Goal: Information Seeking & Learning: Learn about a topic

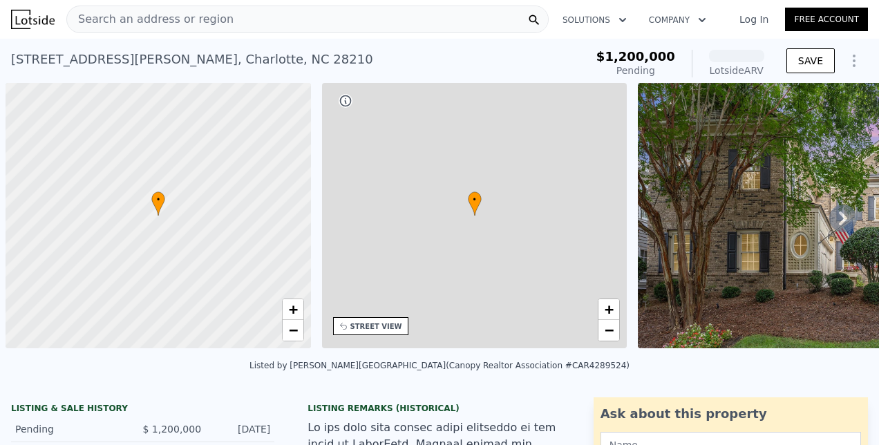
scroll to position [0, 6]
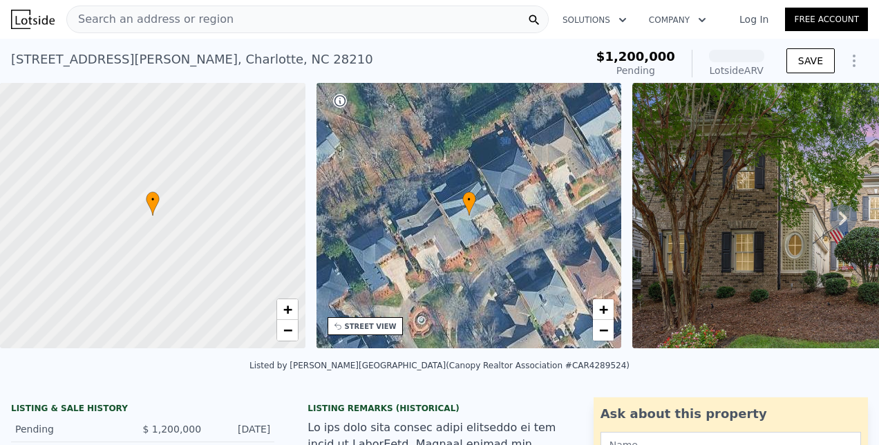
click at [171, 23] on span "Search an address or region" at bounding box center [150, 19] width 167 height 17
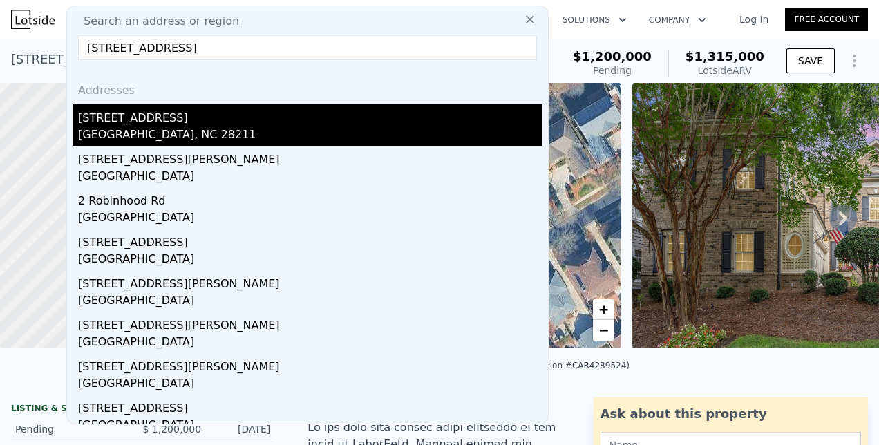
type input "[STREET_ADDRESS]"
click at [142, 129] on div "[GEOGRAPHIC_DATA], NC 28211" at bounding box center [310, 135] width 464 height 19
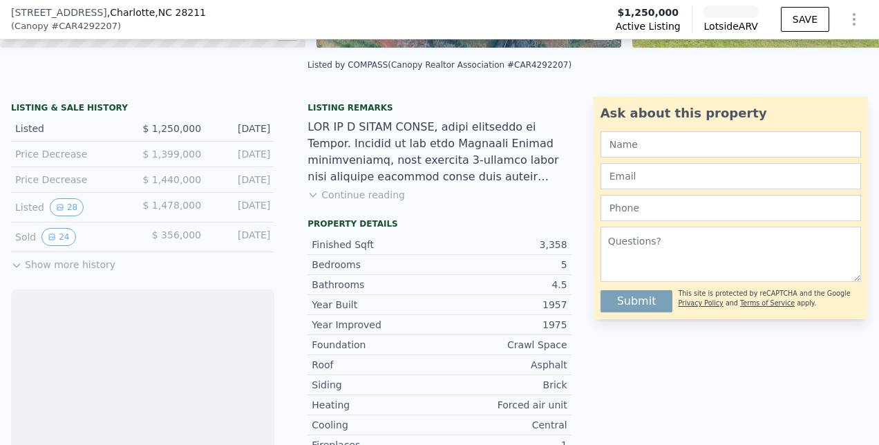
scroll to position [337, 0]
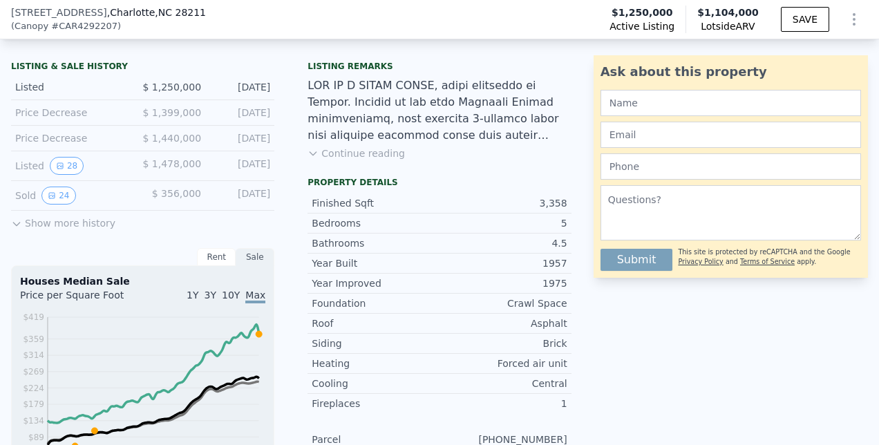
click at [30, 230] on button "Show more history" at bounding box center [63, 220] width 104 height 19
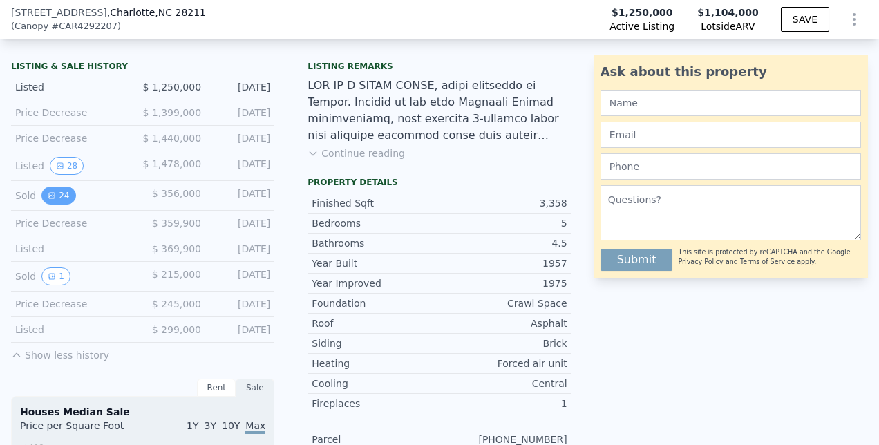
click at [58, 196] on button "24" at bounding box center [58, 196] width 34 height 18
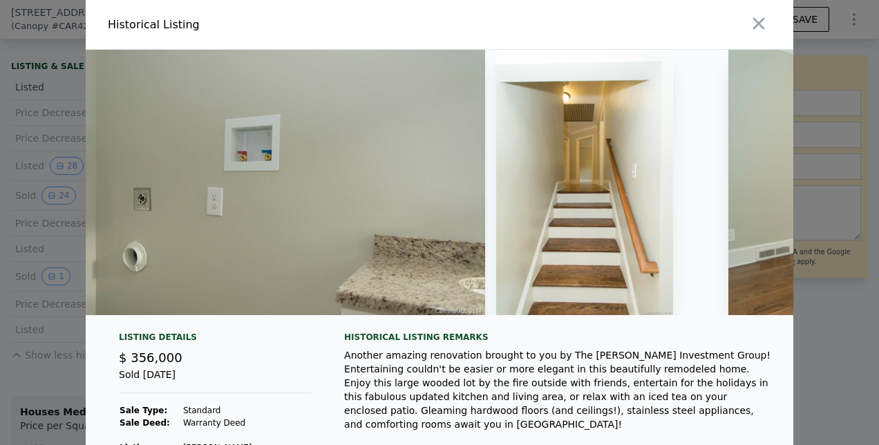
scroll to position [160, 0]
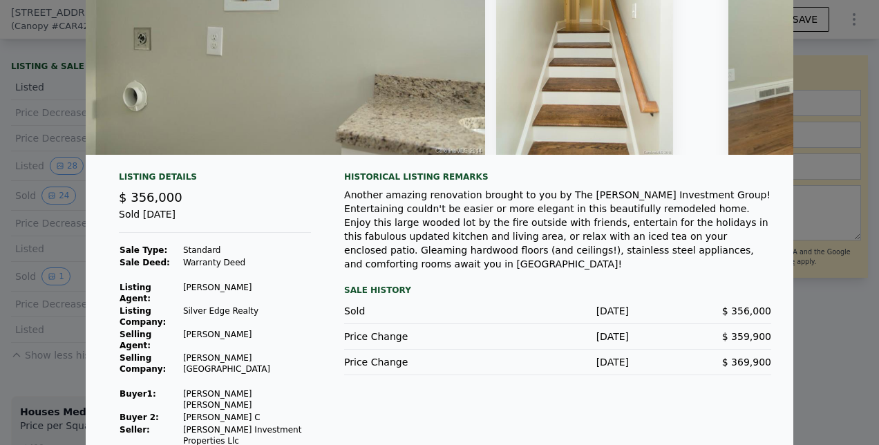
click at [64, 256] on div at bounding box center [439, 222] width 879 height 445
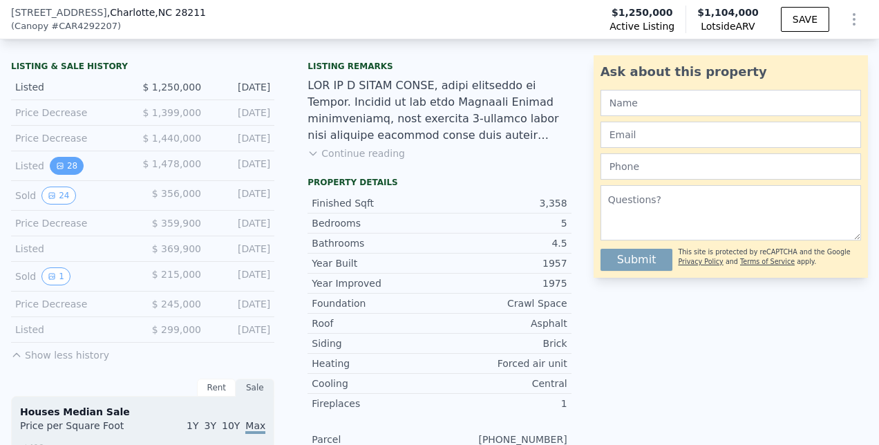
click at [59, 170] on icon "View historical data" at bounding box center [60, 166] width 8 height 8
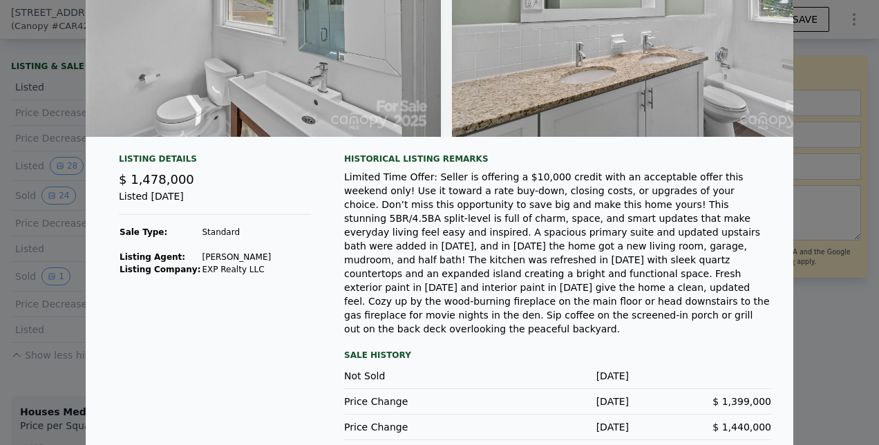
scroll to position [202, 0]
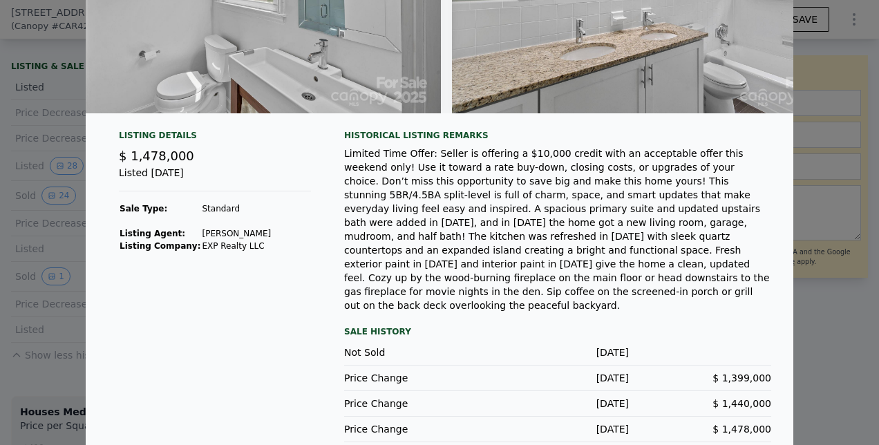
click at [850, 313] on div at bounding box center [439, 222] width 879 height 445
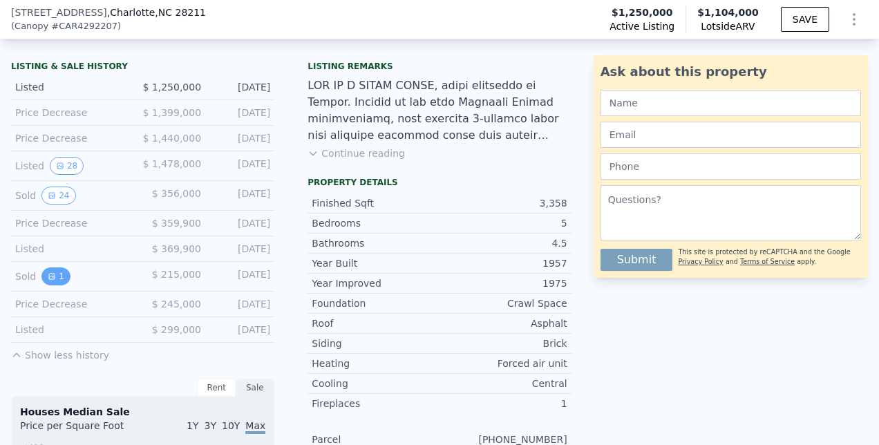
click at [62, 285] on button "1" at bounding box center [55, 276] width 29 height 18
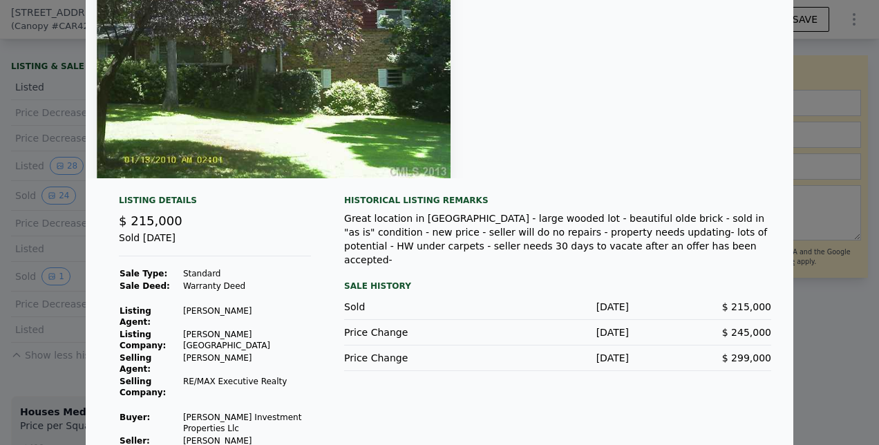
scroll to position [0, 0]
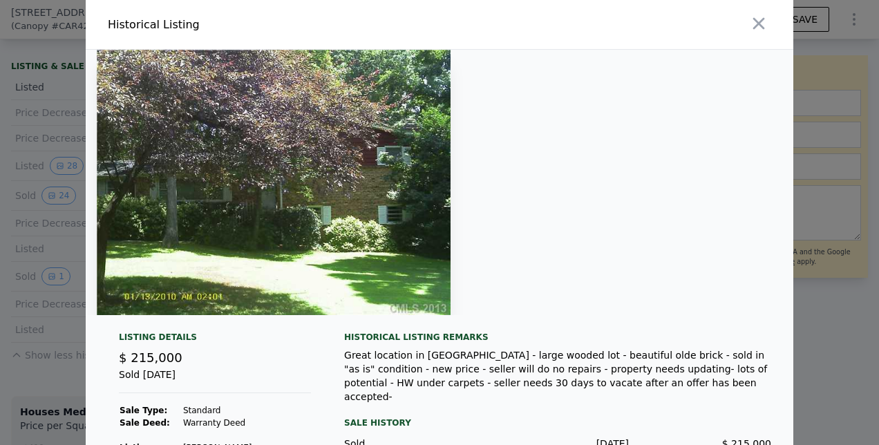
click at [8, 317] on div at bounding box center [439, 222] width 879 height 445
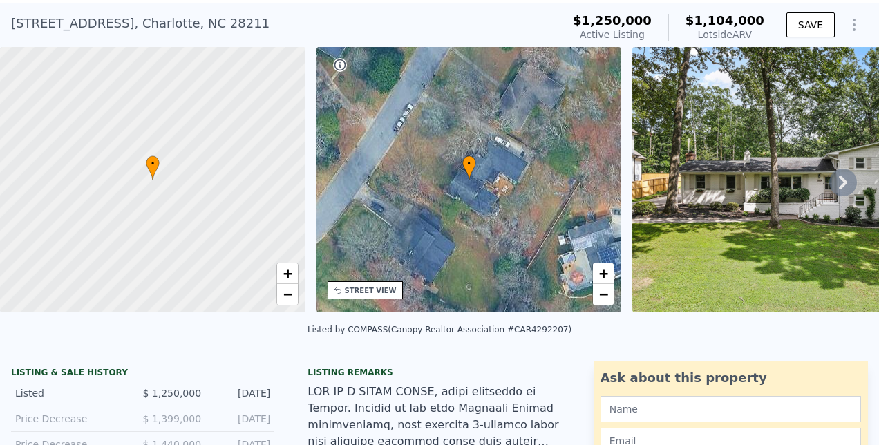
scroll to position [35, 0]
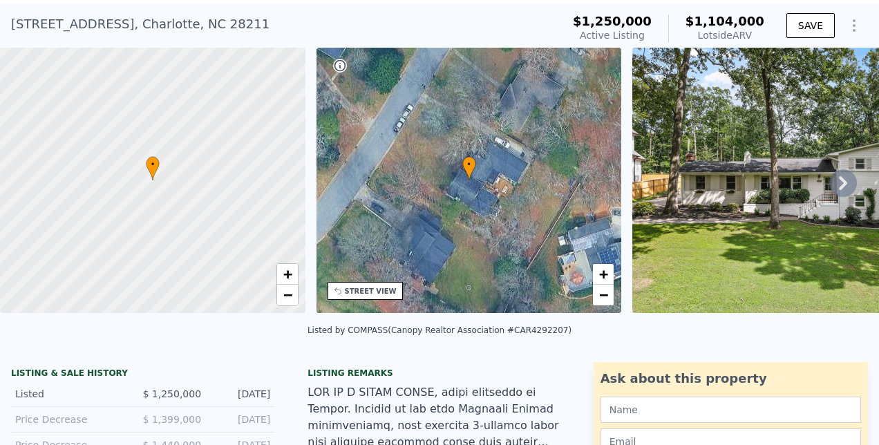
click at [652, 202] on img at bounding box center [809, 180] width 354 height 265
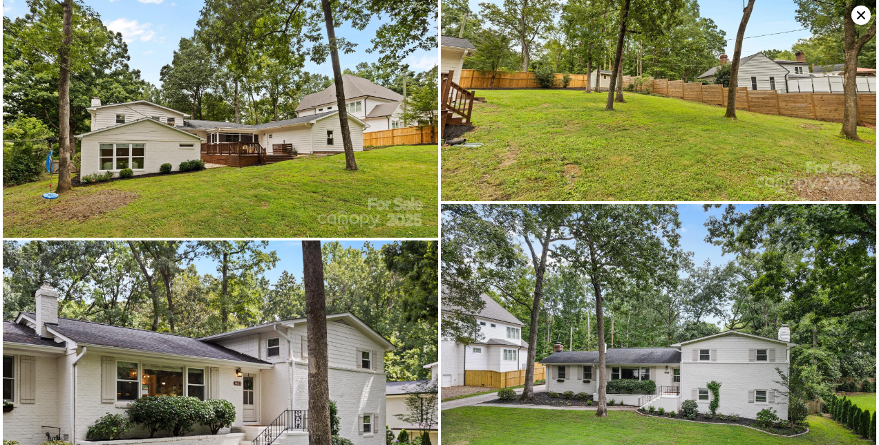
scroll to position [6533, 0]
click at [860, 17] on icon at bounding box center [861, 15] width 8 height 8
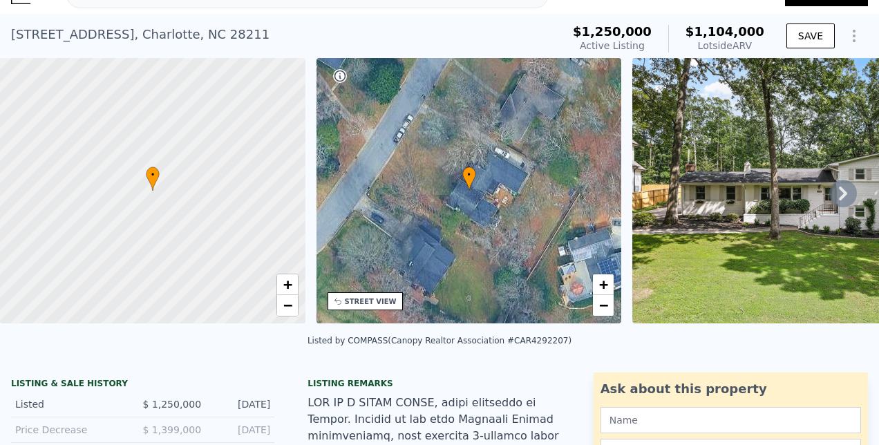
scroll to position [0, 0]
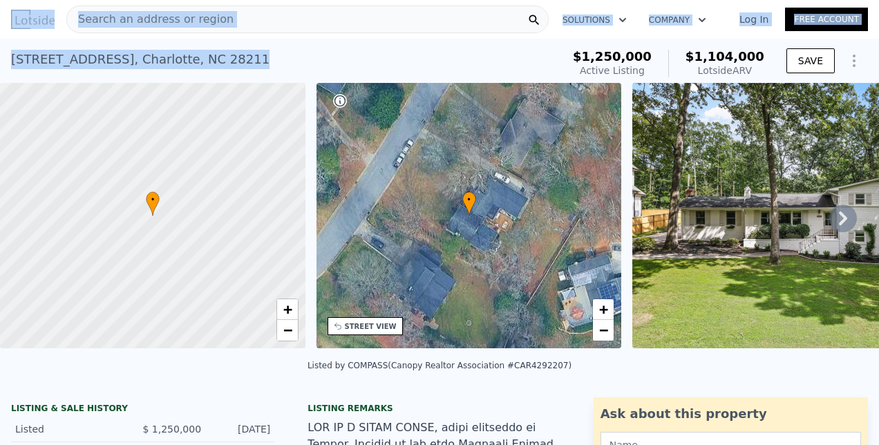
drag, startPoint x: 256, startPoint y: 57, endPoint x: -3, endPoint y: 70, distance: 258.7
click at [0, 70] on html "Search an address or region Solutions Company Open main menu Log In Free Accoun…" at bounding box center [439, 222] width 879 height 445
click at [236, 62] on div "[STREET_ADDRESS] Active at $1.250m (~ARV $1.104m )" at bounding box center [283, 63] width 545 height 39
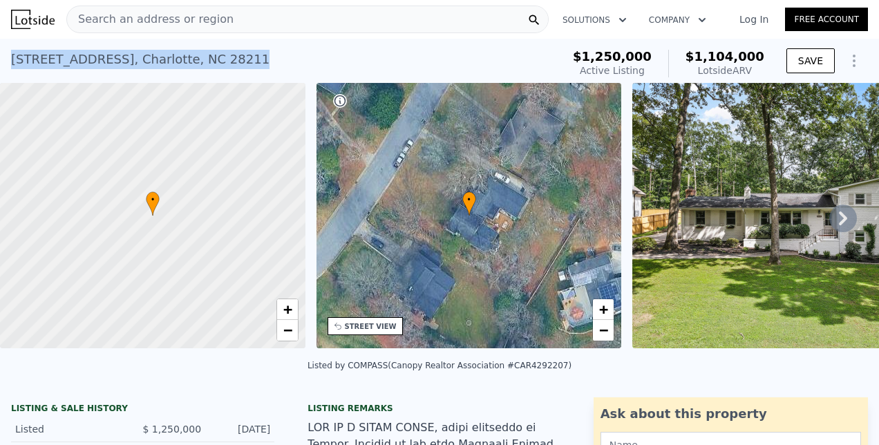
drag, startPoint x: 269, startPoint y: 57, endPoint x: 6, endPoint y: 65, distance: 263.4
click at [6, 65] on div "[STREET_ADDRESS] Active at $1.250m (~ARV $1.104m ) $1,250,000 Active Listing $1…" at bounding box center [439, 61] width 879 height 44
copy div "[STREET_ADDRESS]"
click at [764, 185] on img at bounding box center [809, 215] width 354 height 265
